Goal: Navigation & Orientation: Find specific page/section

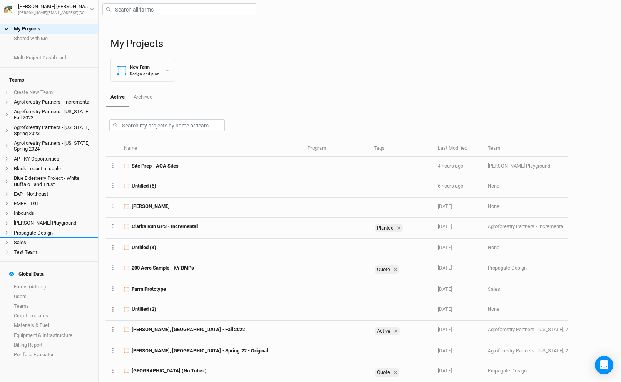
click at [44, 228] on li "Propagate Design" at bounding box center [49, 233] width 98 height 10
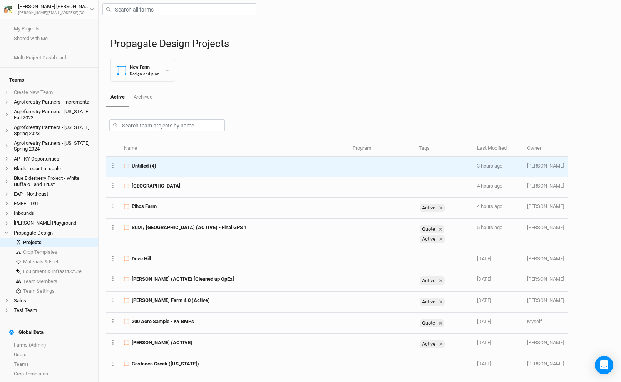
click at [212, 166] on div "Untitled (4)" at bounding box center [234, 166] width 220 height 7
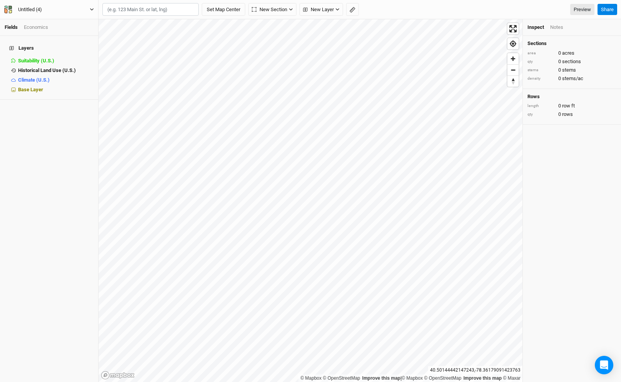
click at [53, 10] on button "Untitled (4)" at bounding box center [49, 9] width 90 height 8
click at [63, 8] on button "Untitled (4)" at bounding box center [49, 9] width 90 height 8
click at [63, 20] on button "Back" at bounding box center [64, 22] width 61 height 10
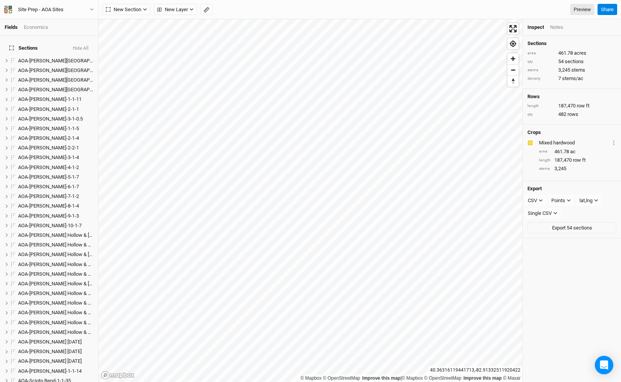
scroll to position [334, 0]
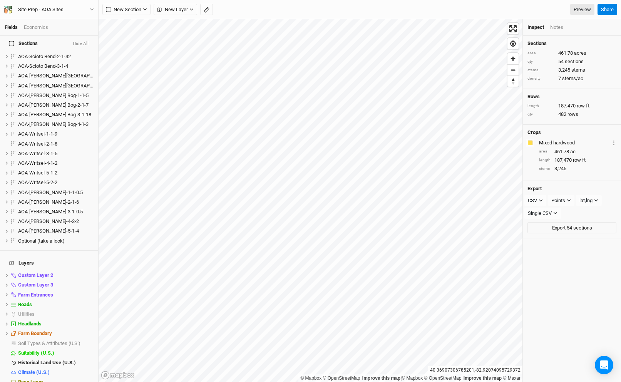
click at [40, 3] on div "Site Prep - AOA Sites Back Project Settings User settings Imperial Metric Keybo…" at bounding box center [49, 9] width 99 height 19
click at [45, 11] on div "Site Prep - AOA Sites" at bounding box center [40, 10] width 45 height 8
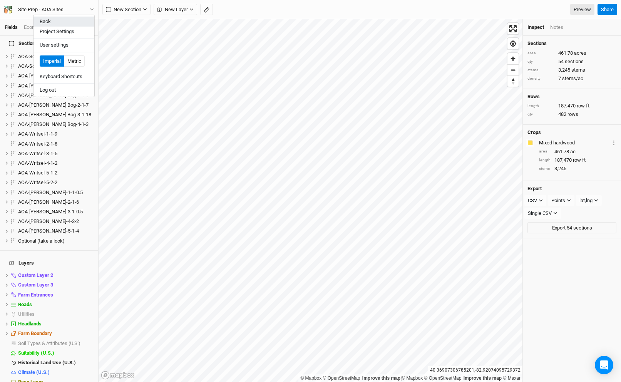
click at [50, 20] on button "Back" at bounding box center [64, 22] width 61 height 10
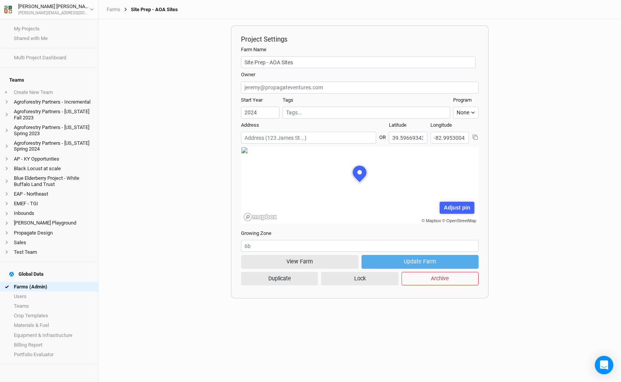
scroll to position [39, 119]
click at [325, 260] on button "View Farm" at bounding box center [299, 261] width 117 height 13
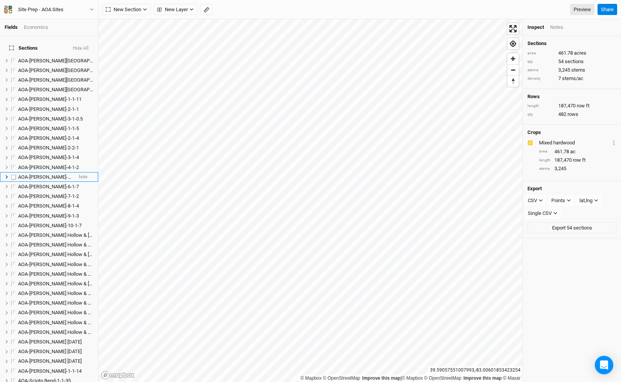
scroll to position [334, 0]
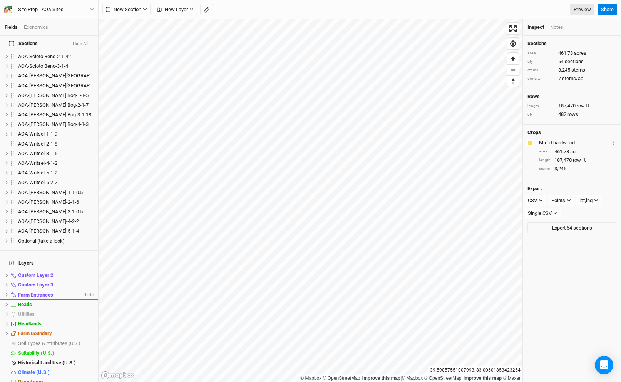
click at [6, 293] on icon at bounding box center [7, 295] width 4 height 4
click at [20, 300] on label at bounding box center [19, 305] width 10 height 10
click at [20, 302] on input "checkbox" at bounding box center [18, 304] width 5 height 5
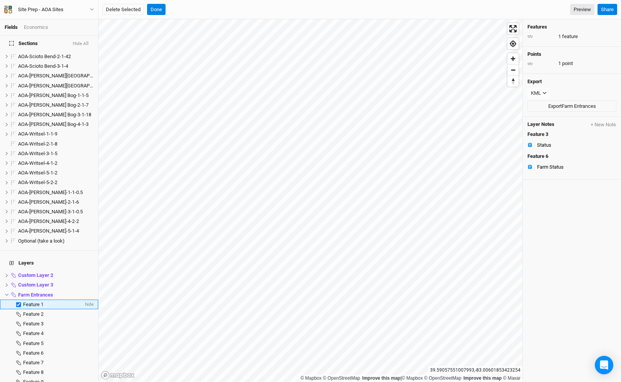
click at [20, 300] on label at bounding box center [19, 305] width 10 height 10
click at [20, 302] on input "checkbox" at bounding box center [18, 304] width 5 height 5
checkbox input "false"
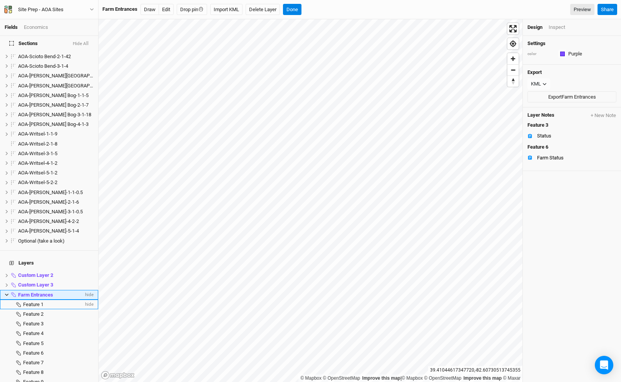
click at [6, 293] on icon at bounding box center [7, 295] width 4 height 4
